Goal: Task Accomplishment & Management: Manage account settings

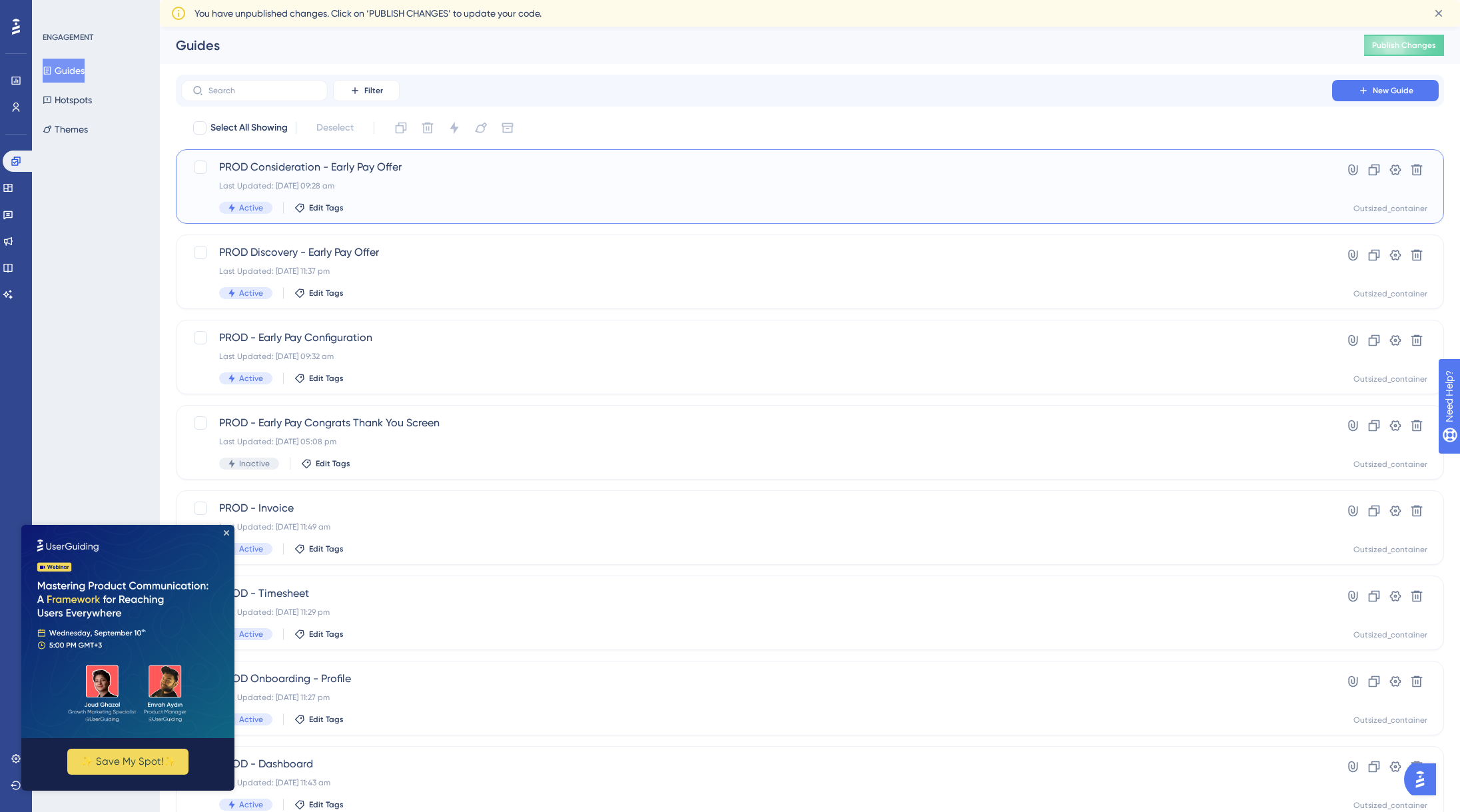
click at [809, 211] on div "Active Edit Tags" at bounding box center [757, 208] width 1075 height 12
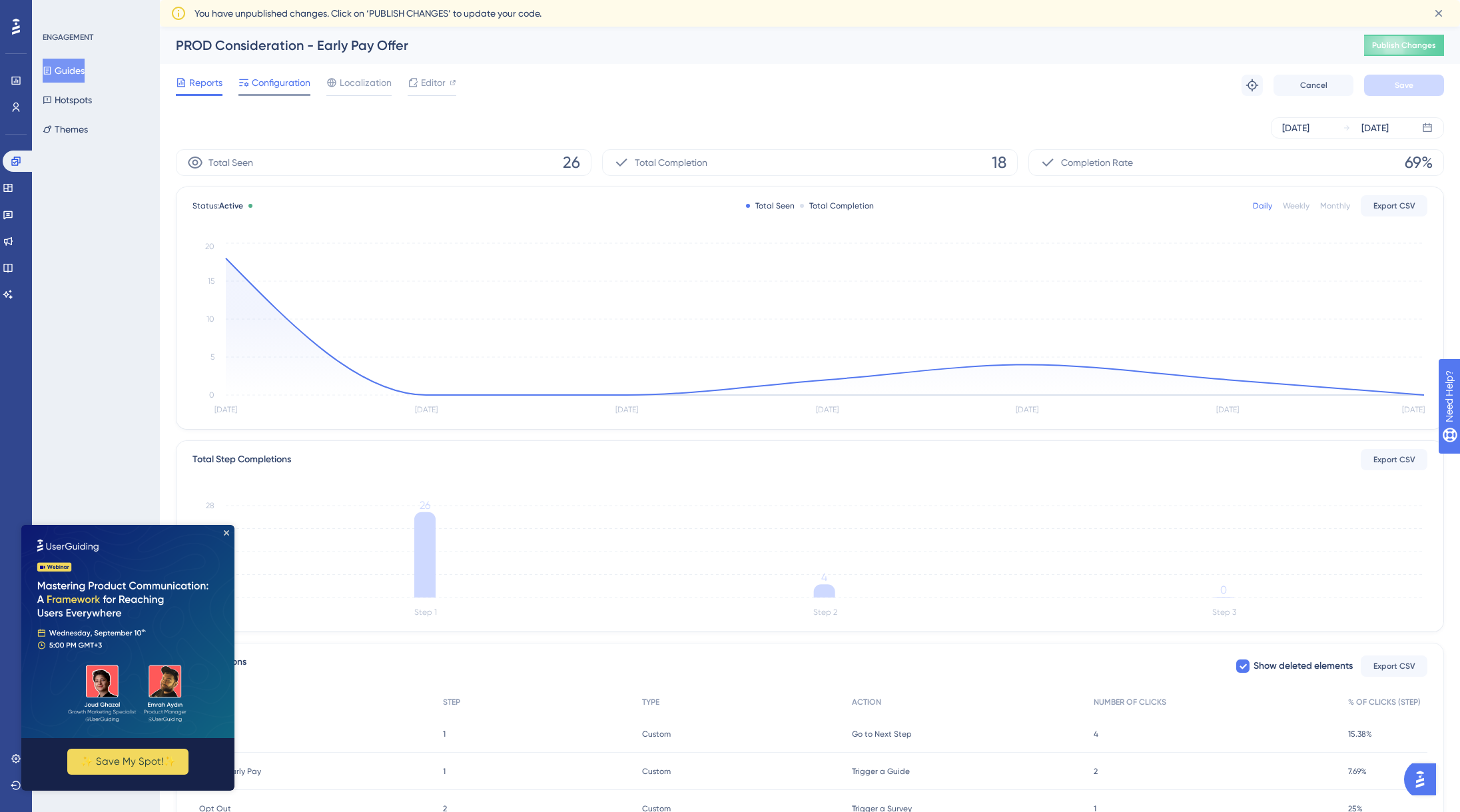
click at [282, 87] on span "Configuration" at bounding box center [280, 83] width 58 height 16
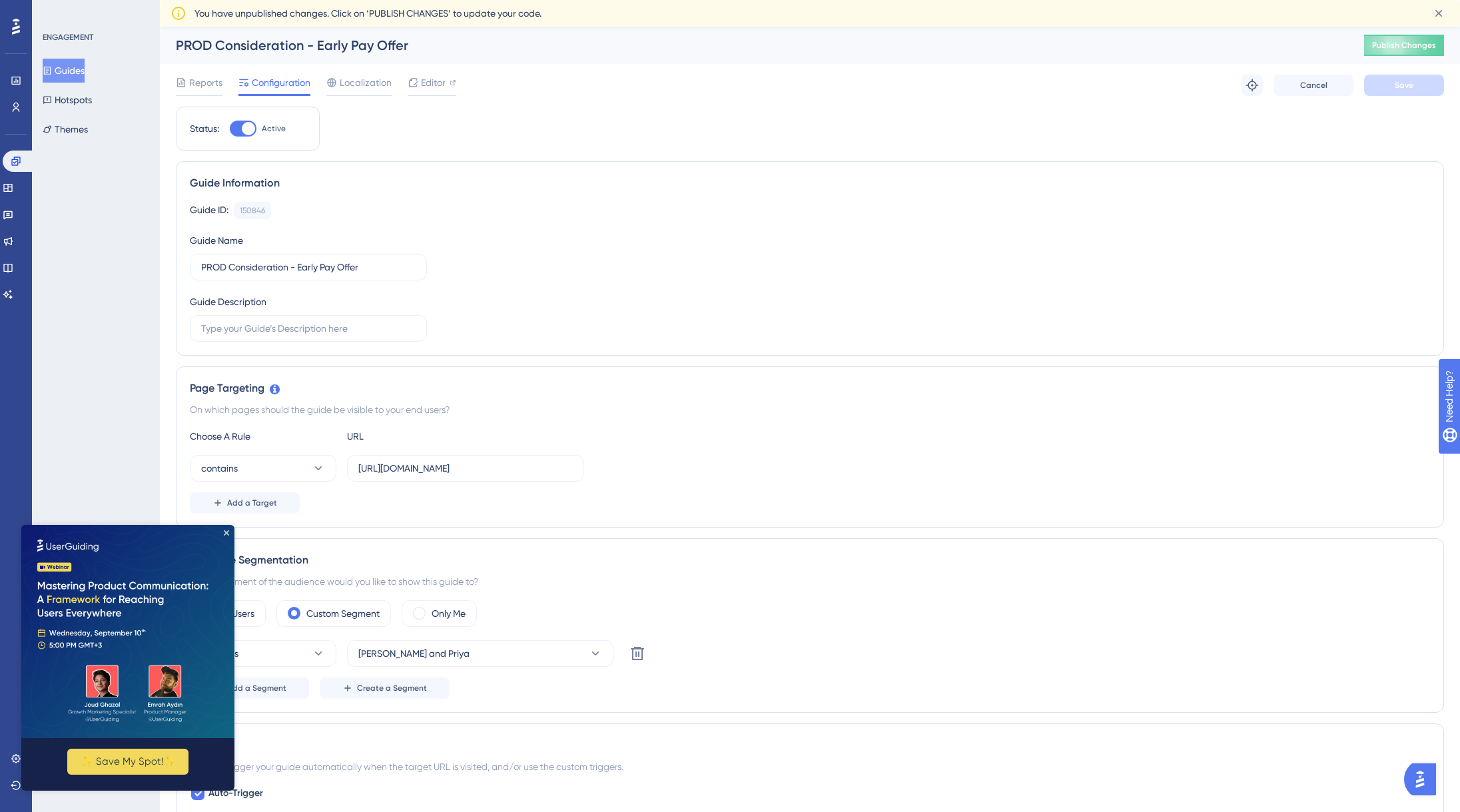
click at [252, 123] on div at bounding box center [248, 128] width 14 height 14
click at [229, 129] on input "Active" at bounding box center [229, 129] width 1 height 1
checkbox input "false"
click at [1412, 86] on span "Save" at bounding box center [1404, 85] width 19 height 11
click at [1415, 39] on button "Publish Changes" at bounding box center [1403, 45] width 80 height 22
